Goal: Transaction & Acquisition: Purchase product/service

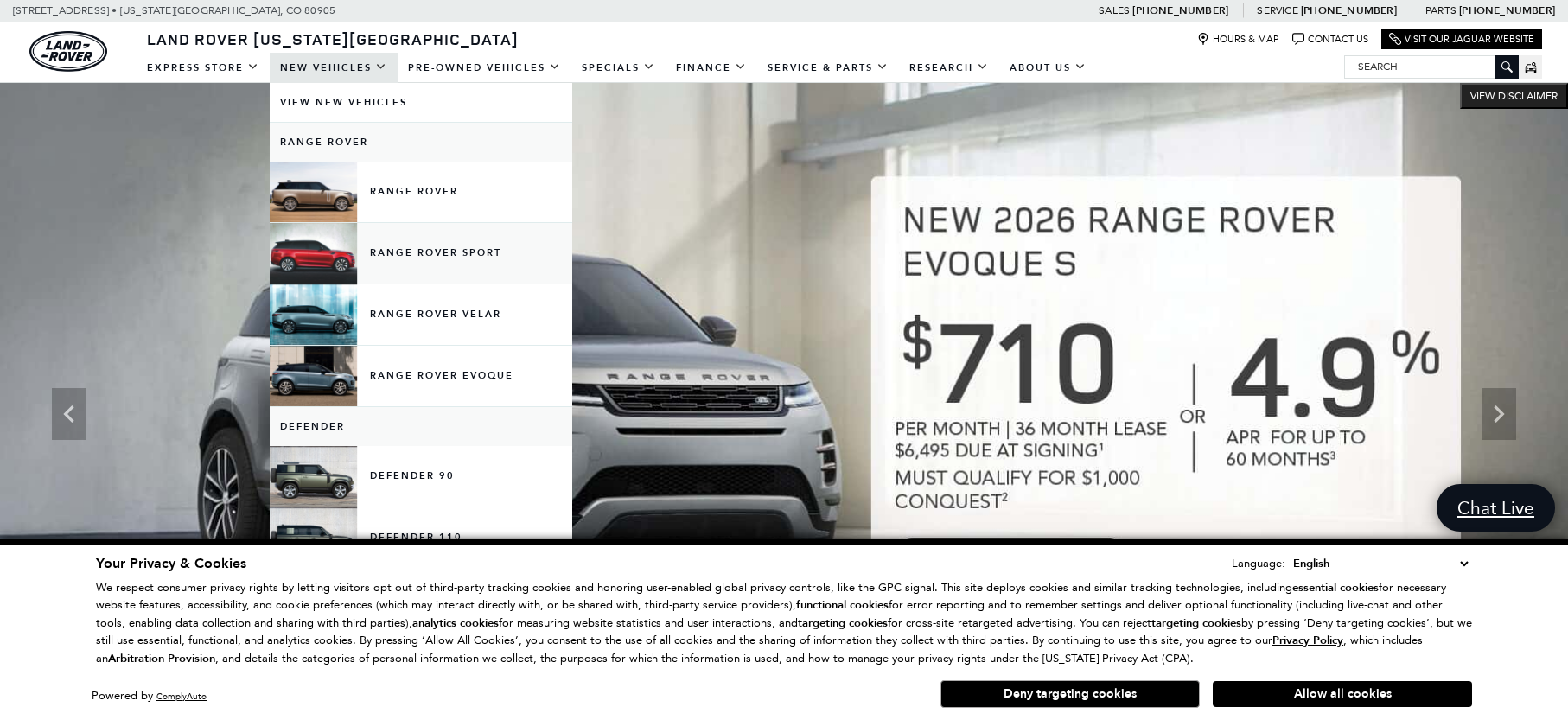
click at [414, 243] on link "Range Rover Sport" at bounding box center [421, 253] width 302 height 60
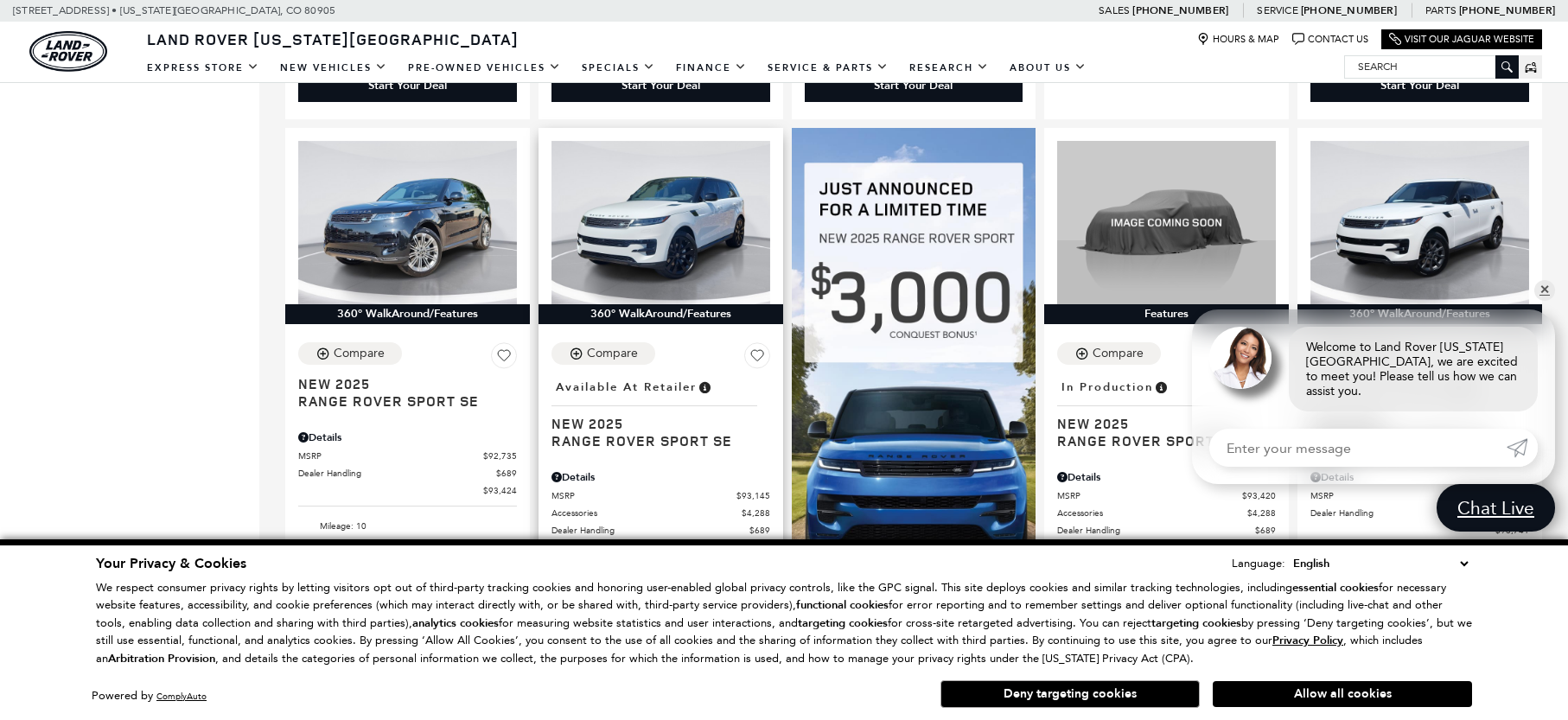
scroll to position [1131, 0]
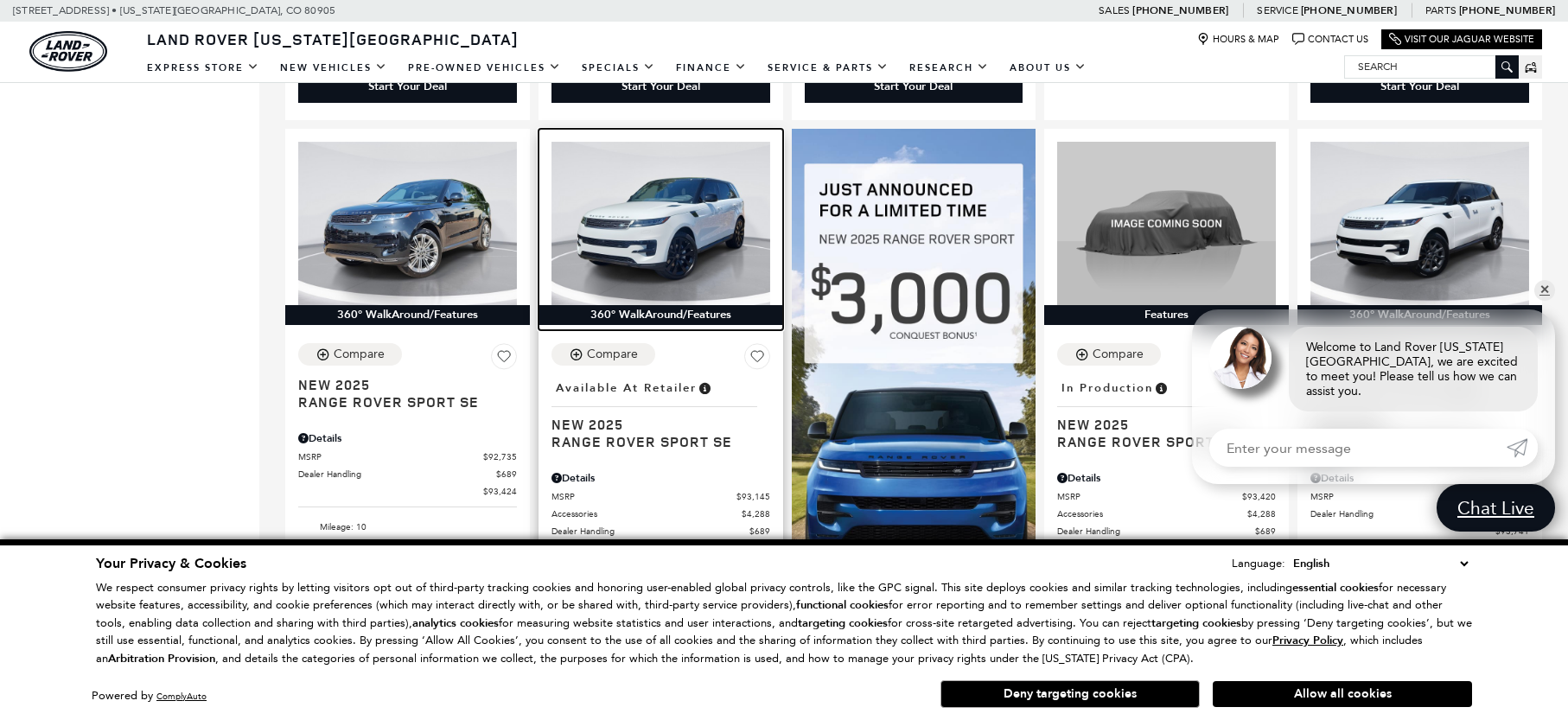
click at [711, 205] on img at bounding box center [660, 223] width 219 height 164
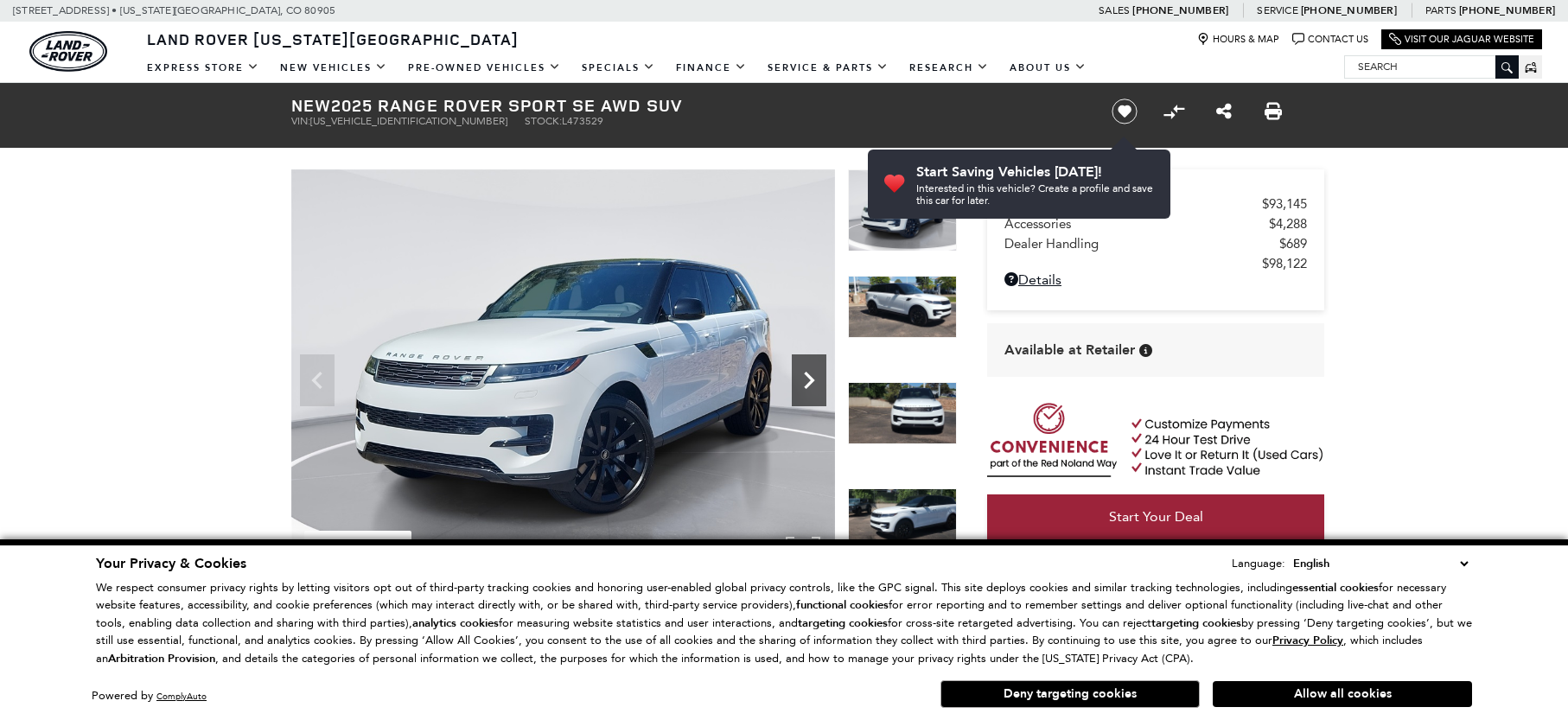
click at [808, 376] on icon "Next" at bounding box center [808, 380] width 10 height 17
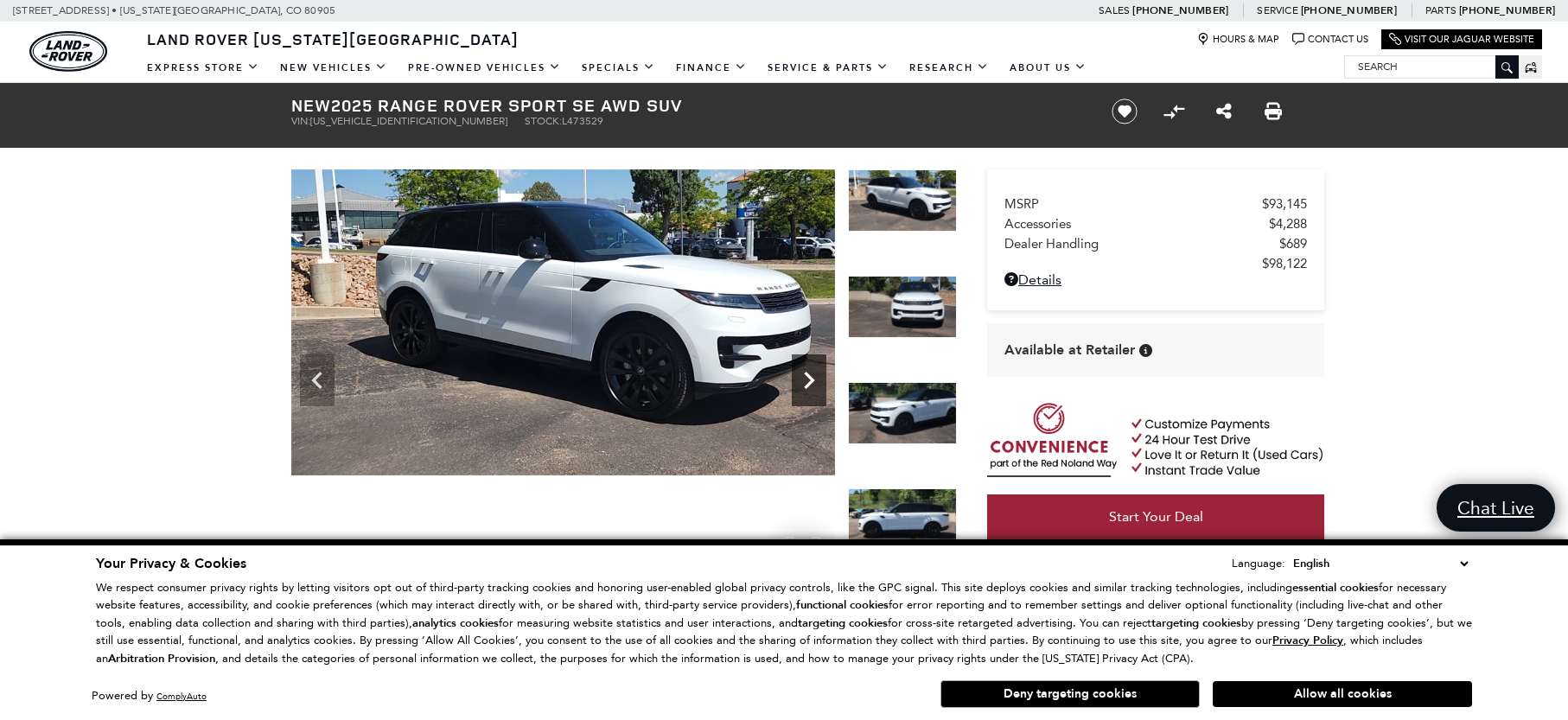
click at [808, 376] on icon "Next" at bounding box center [808, 380] width 10 height 17
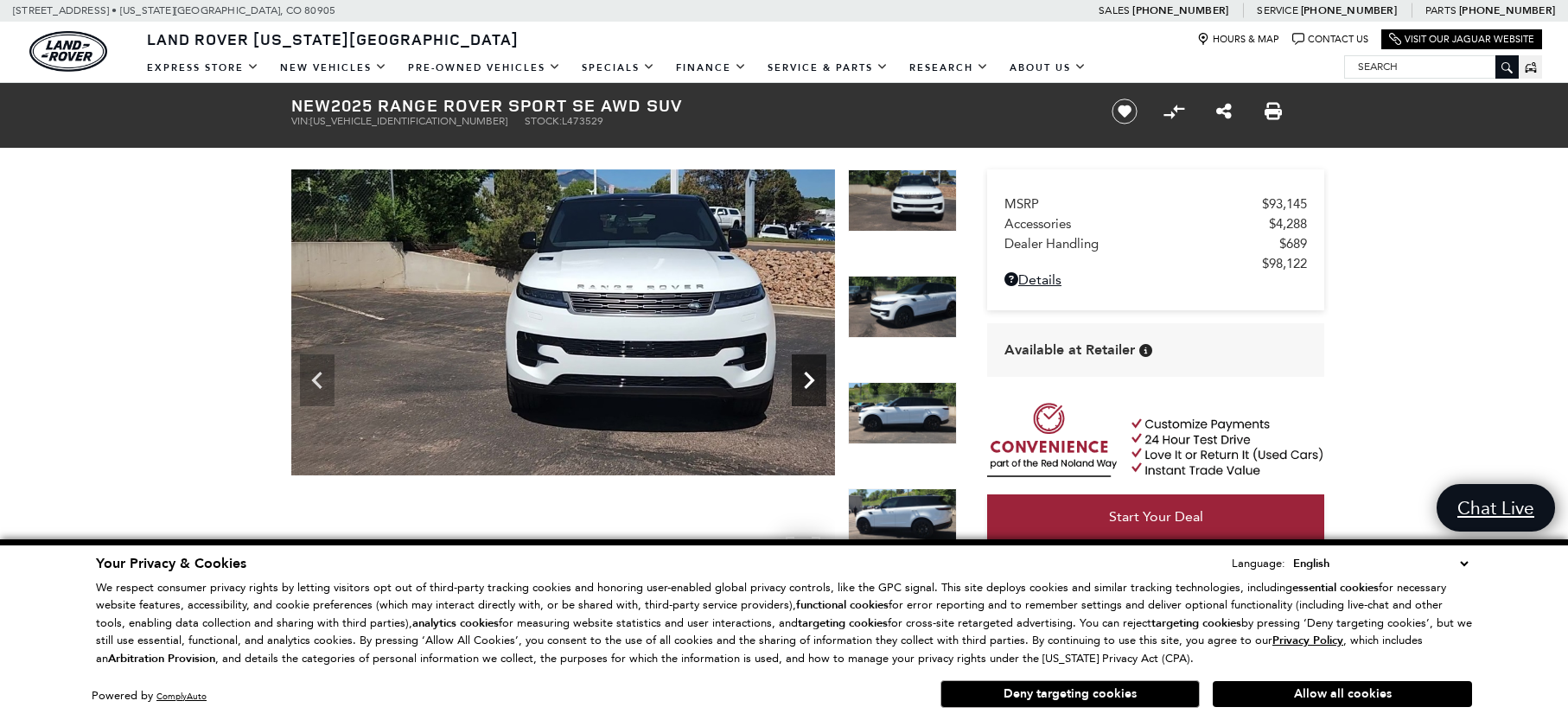
click at [808, 376] on icon "Next" at bounding box center [808, 380] width 10 height 17
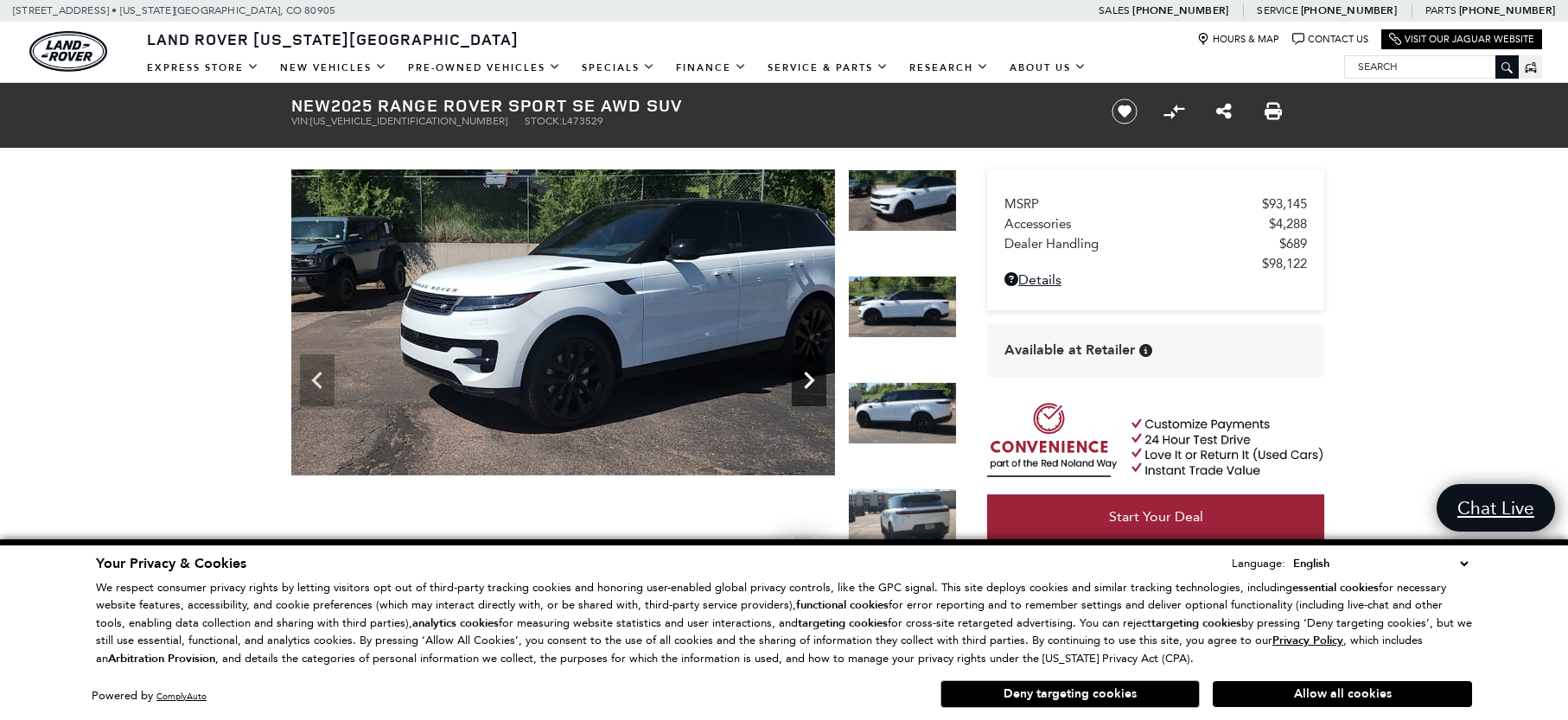
click at [808, 376] on icon "Next" at bounding box center [808, 380] width 10 height 17
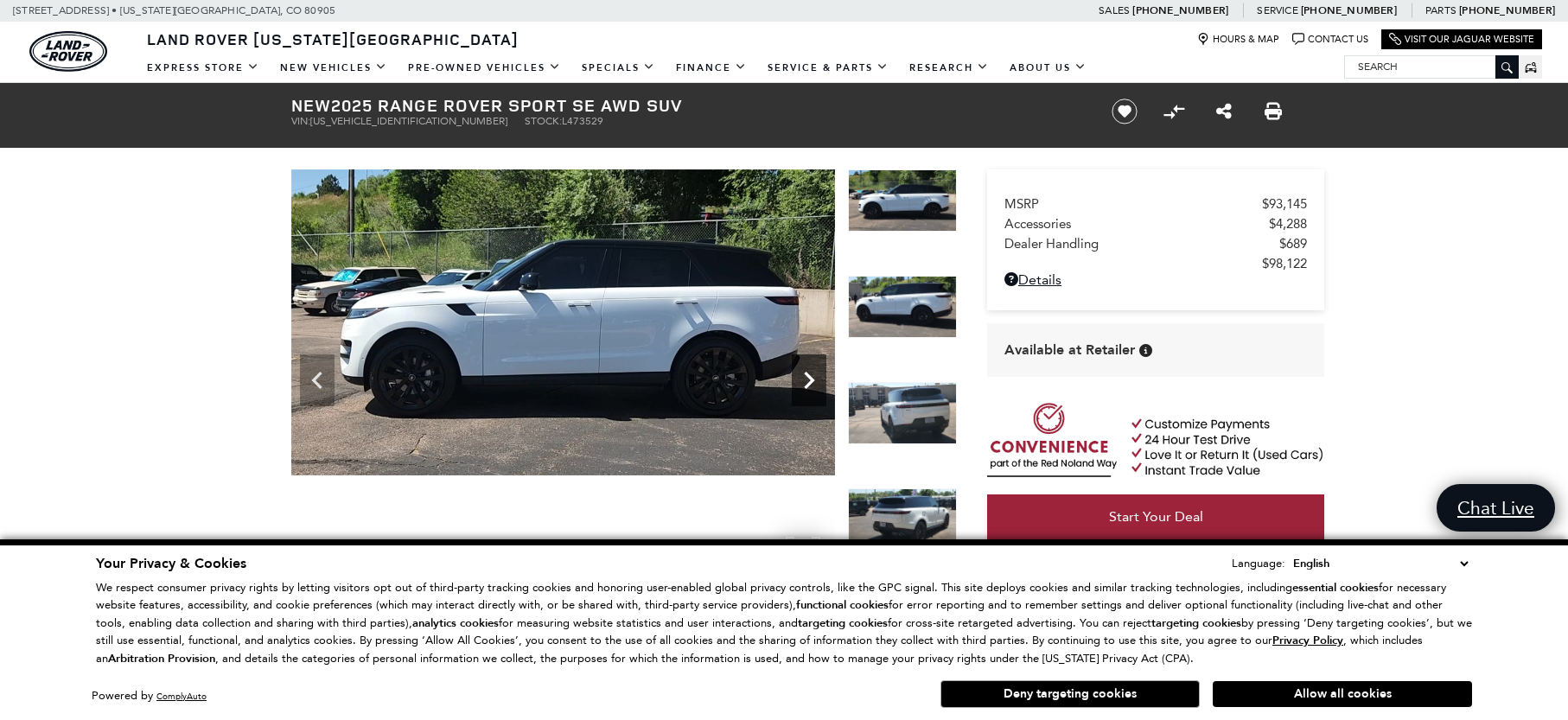
click at [809, 377] on icon "Next" at bounding box center [808, 380] width 10 height 17
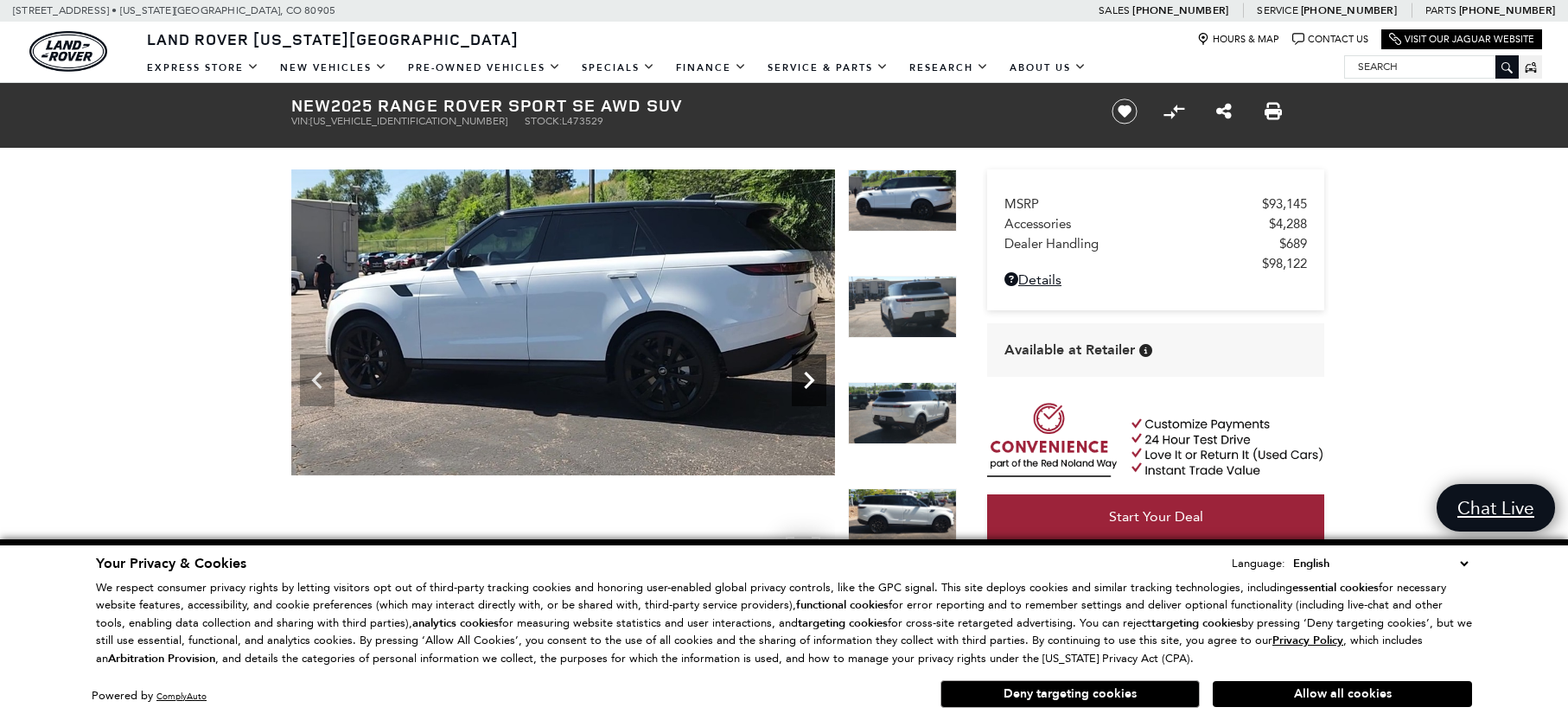
click at [809, 377] on icon "Next" at bounding box center [808, 380] width 10 height 17
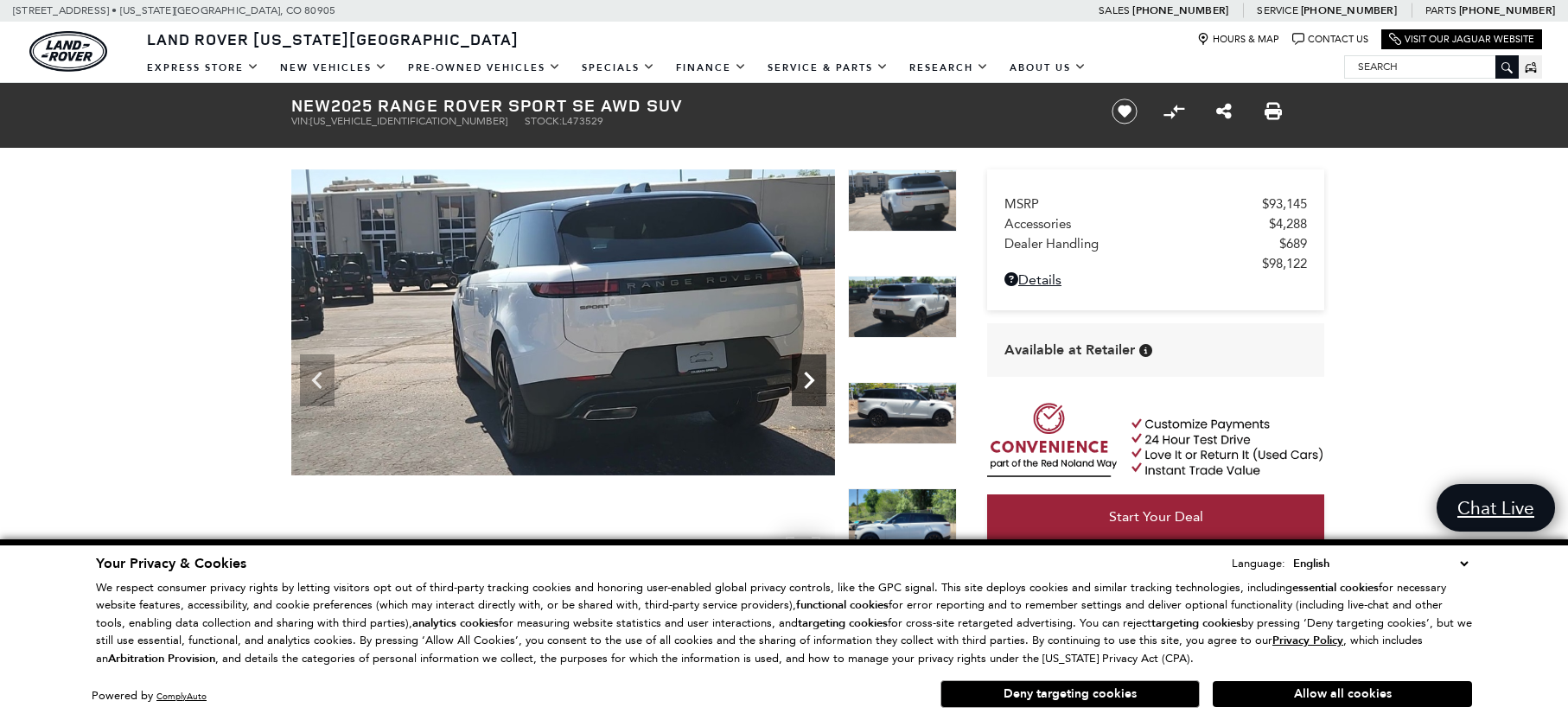
click at [809, 377] on icon "Next" at bounding box center [808, 380] width 10 height 17
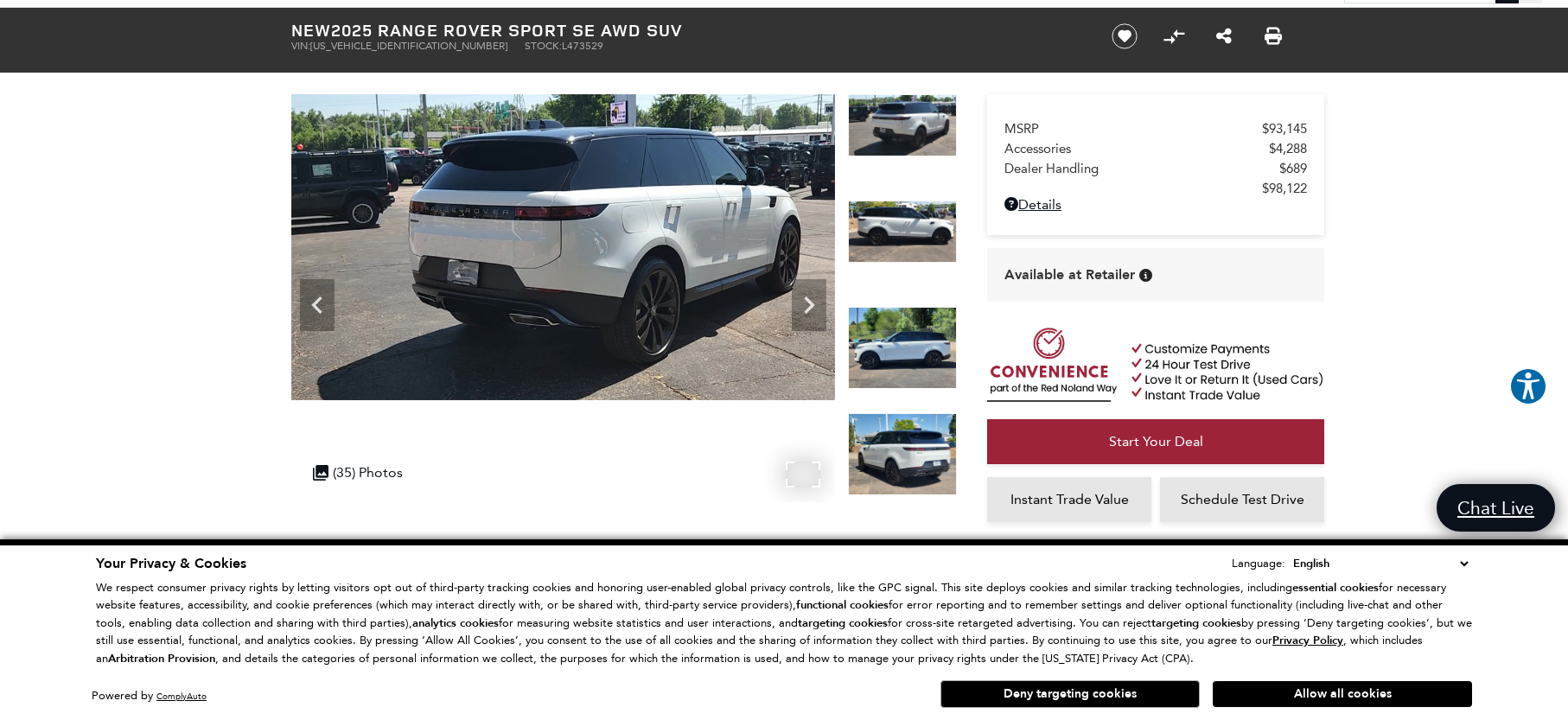
scroll to position [78, 0]
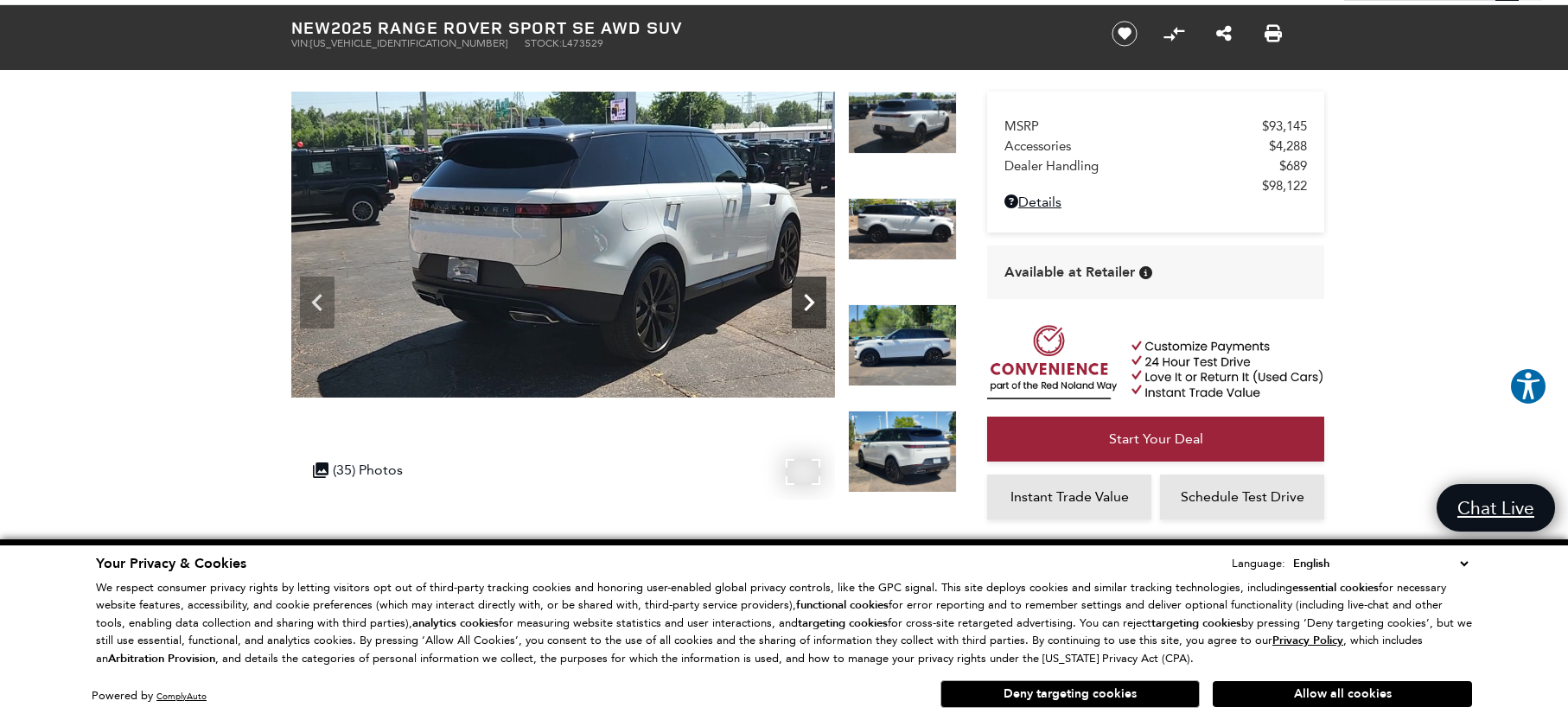
click at [798, 299] on icon "Next" at bounding box center [808, 302] width 35 height 35
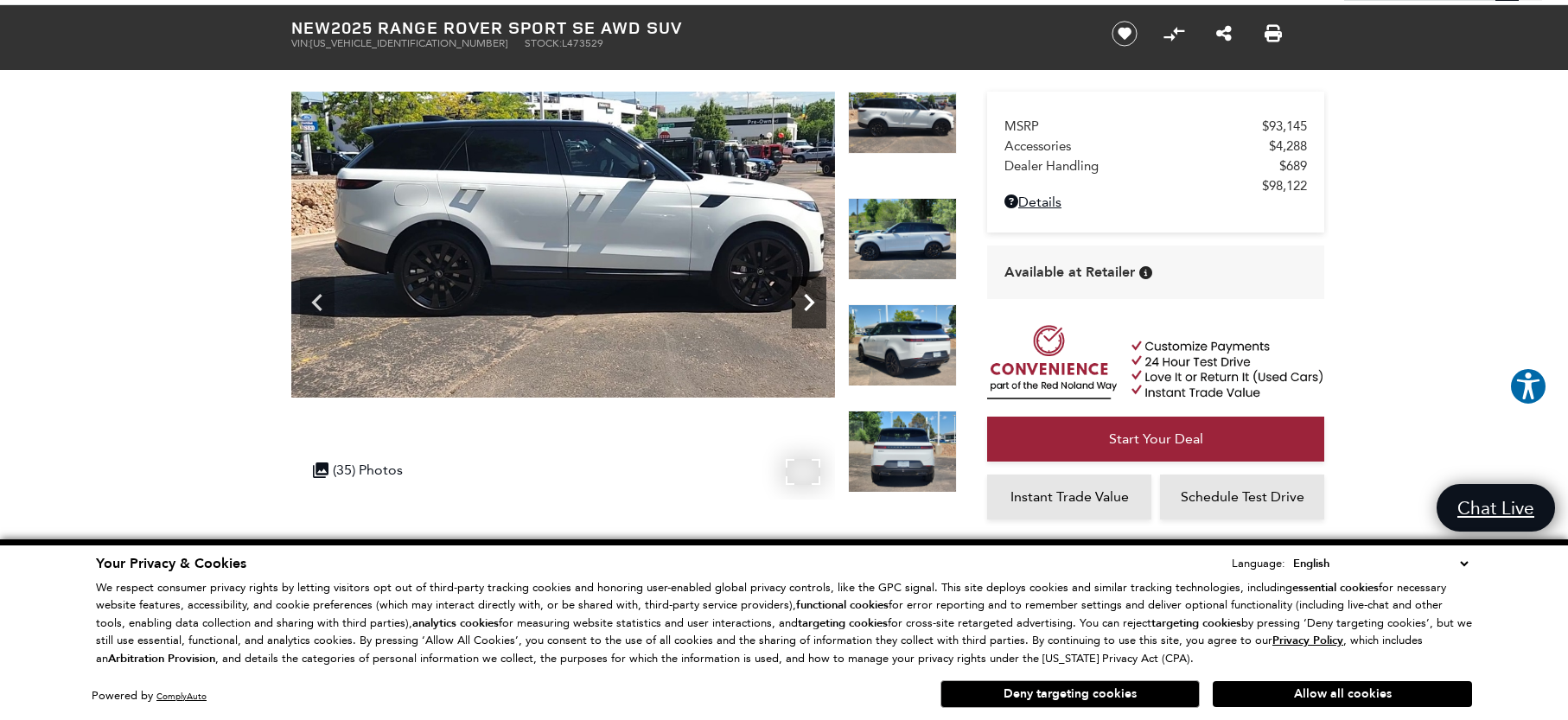
click at [798, 299] on icon "Next" at bounding box center [808, 302] width 35 height 35
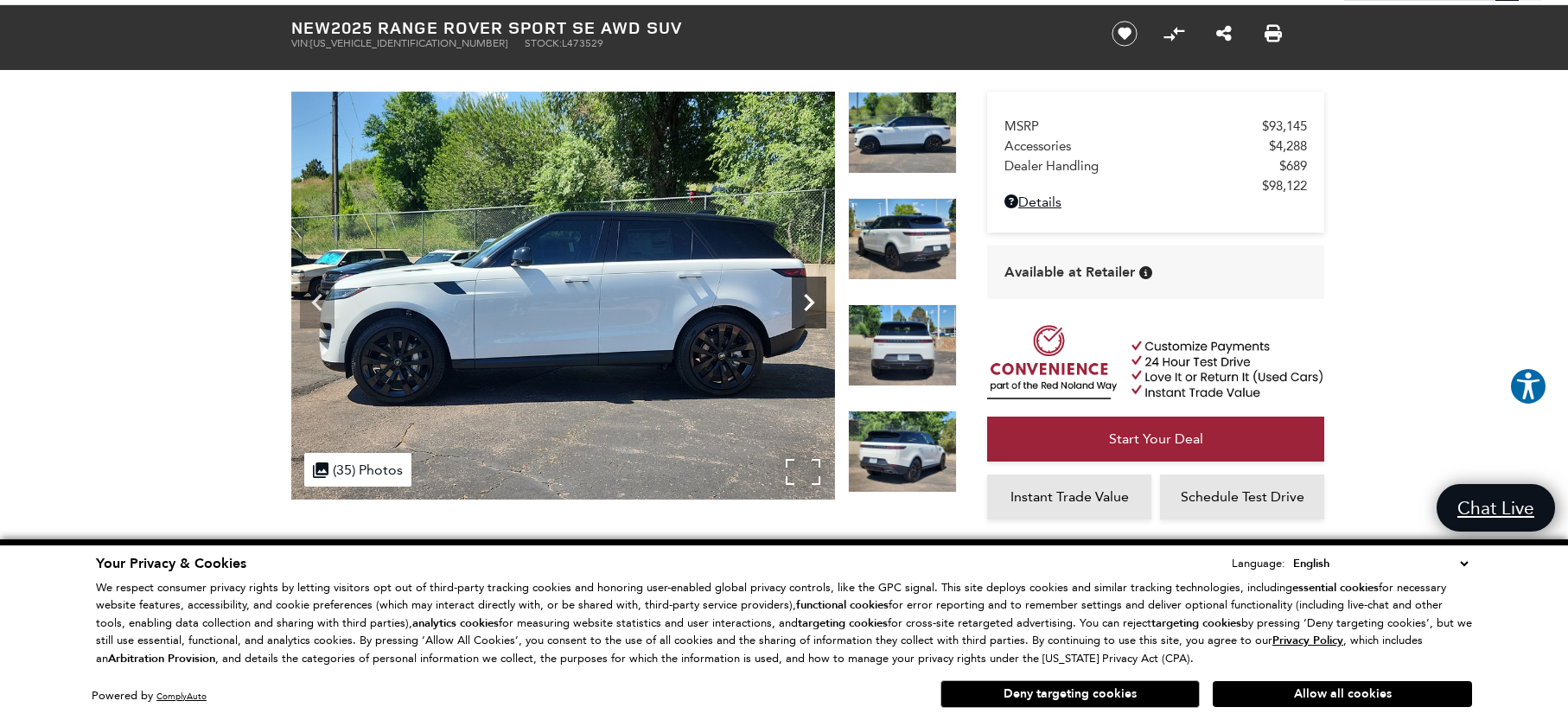
click at [798, 299] on icon "Next" at bounding box center [808, 302] width 35 height 35
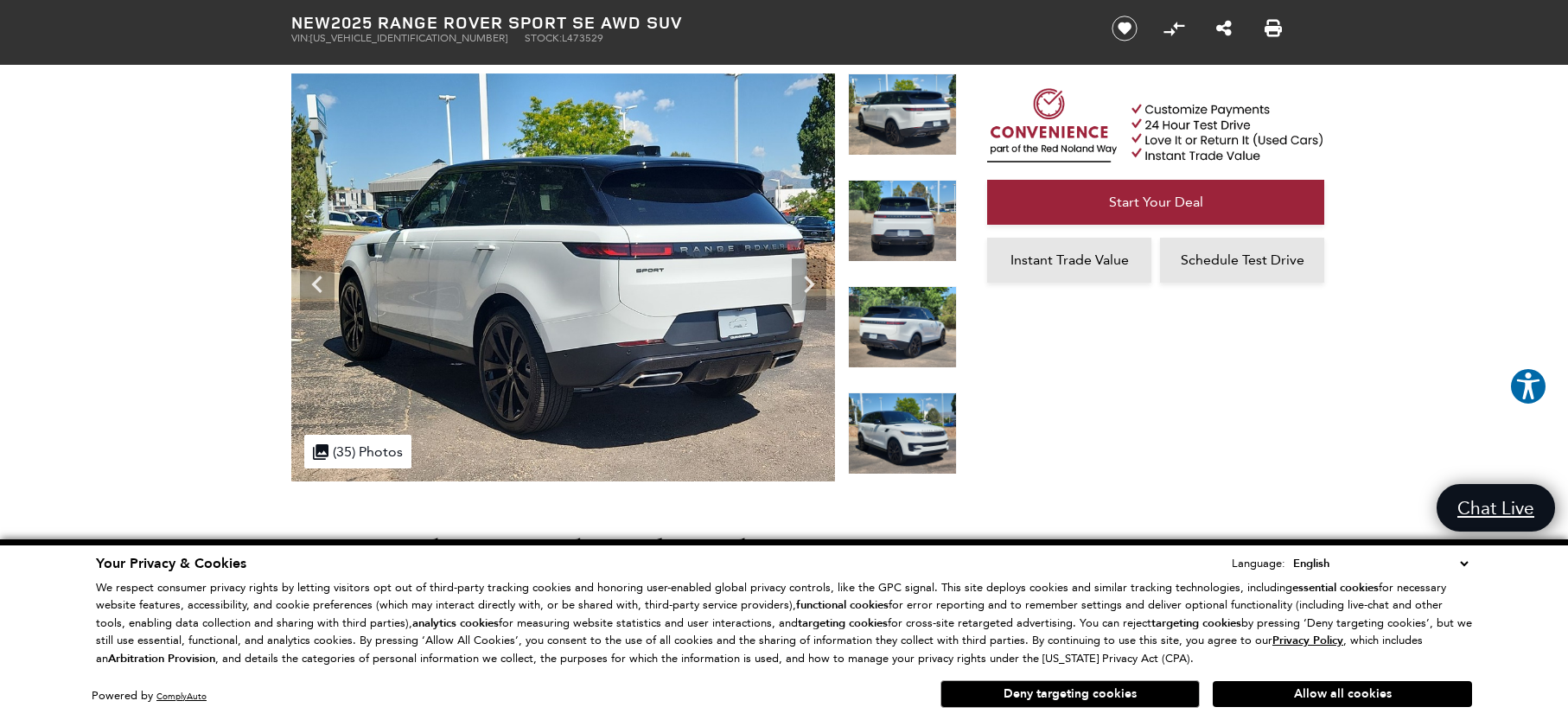
scroll to position [102, 0]
